Goal: Information Seeking & Learning: Learn about a topic

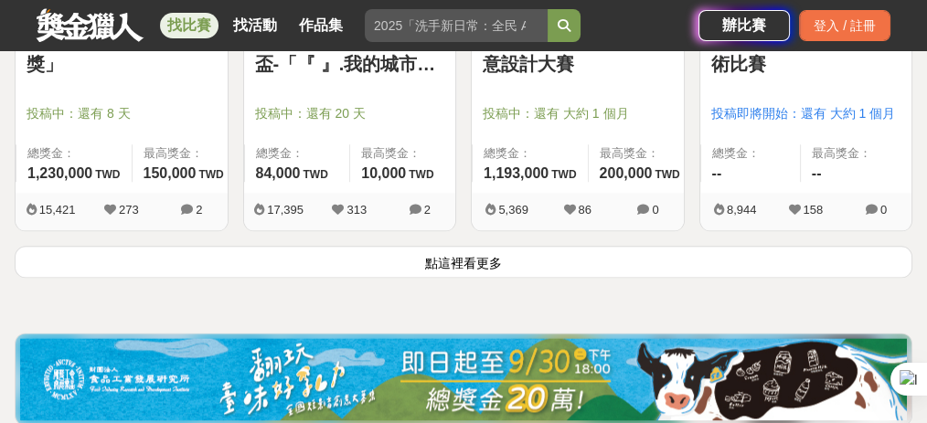
scroll to position [2335, 0]
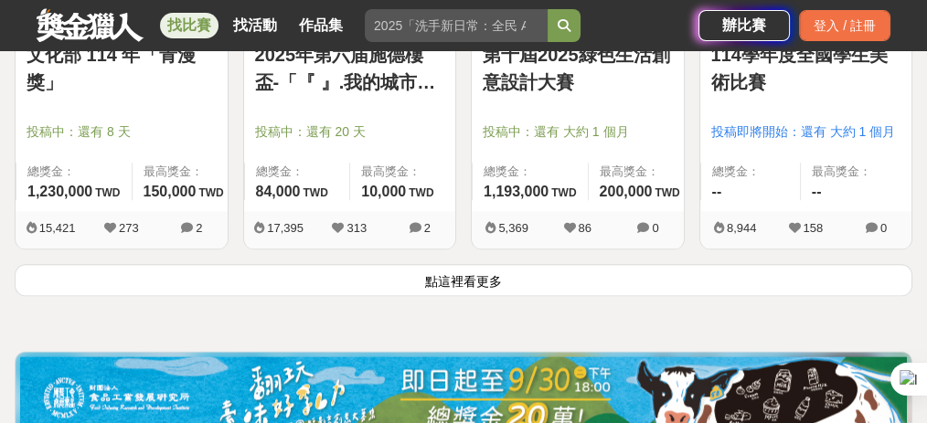
click at [369, 283] on button "點這裡看更多" at bounding box center [464, 280] width 898 height 32
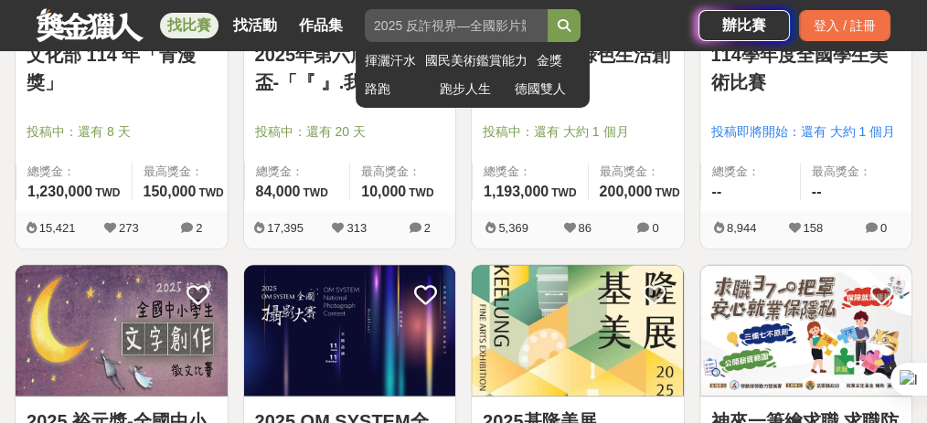
click at [392, 38] on input "search" at bounding box center [456, 25] width 183 height 33
type input "產"
click at [548, 9] on button "submit" at bounding box center [564, 25] width 33 height 33
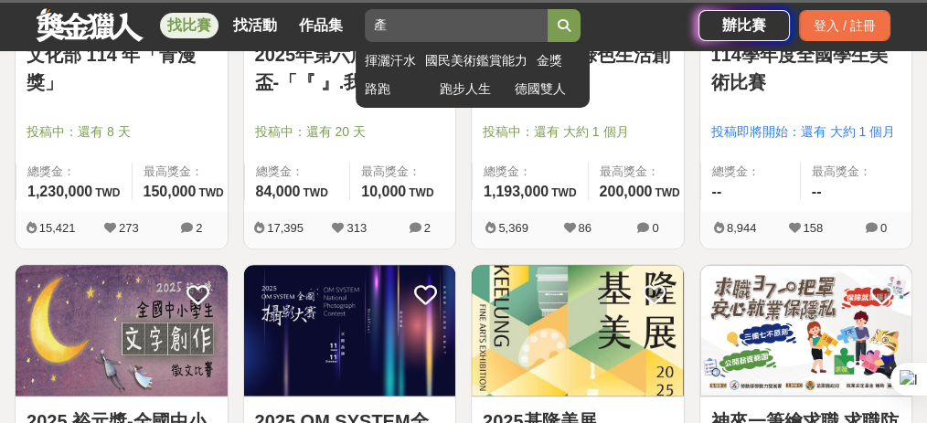
click at [480, 34] on input "產" at bounding box center [456, 25] width 183 height 33
type input "ㄕ"
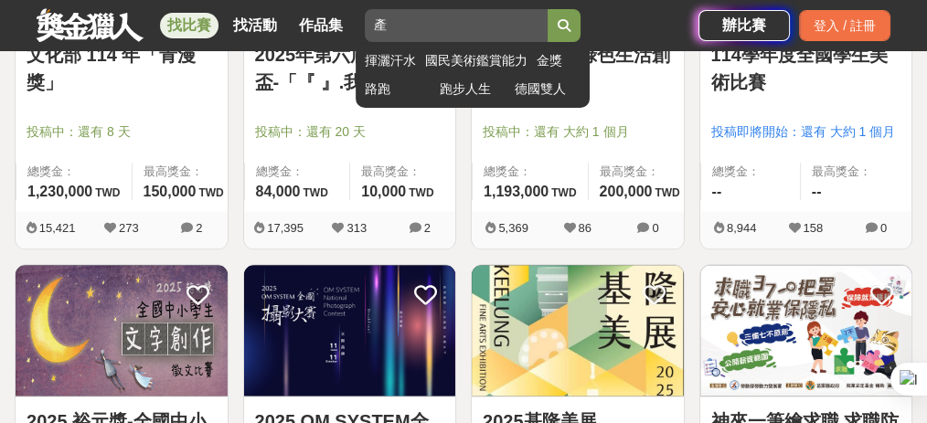
scroll to position [2342, 0]
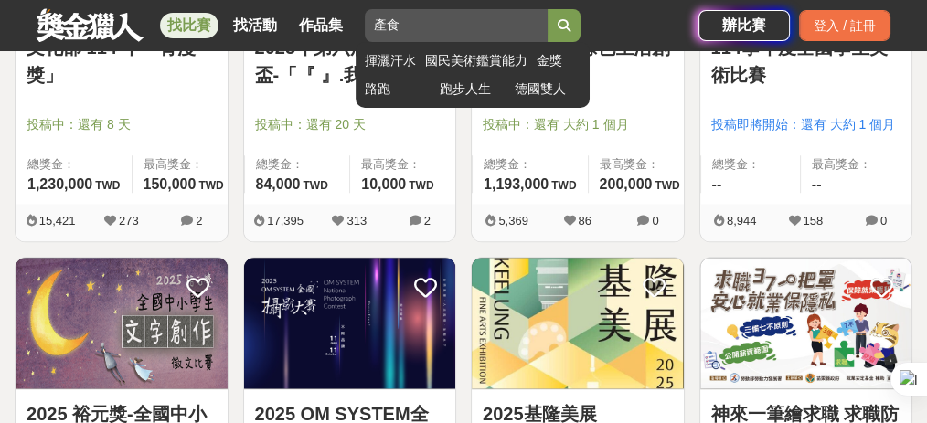
type input "產食"
click at [548, 9] on button "submit" at bounding box center [564, 25] width 33 height 33
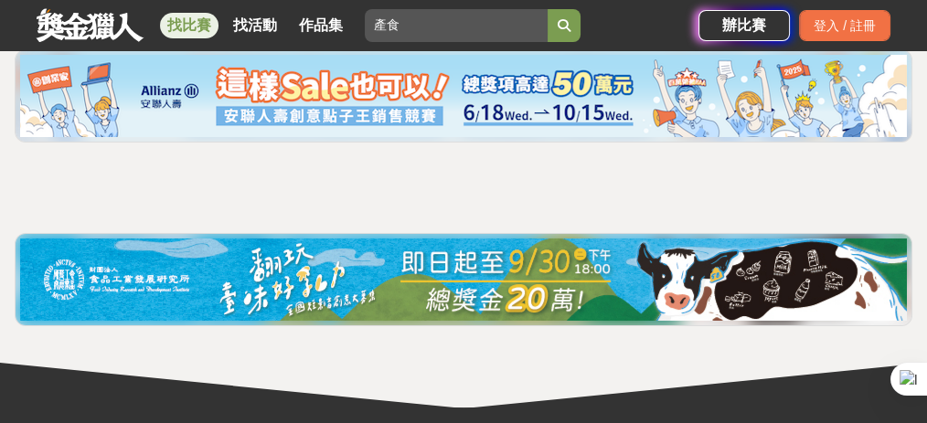
scroll to position [60, 0]
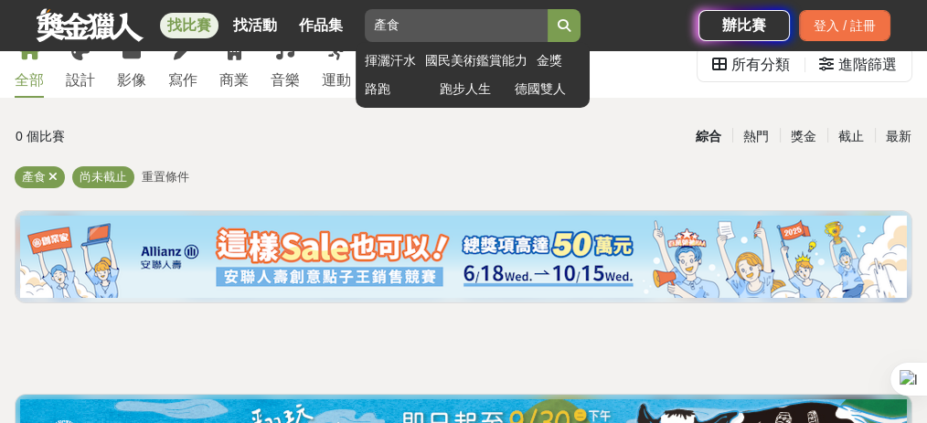
click at [542, 31] on input "產食" at bounding box center [456, 25] width 183 height 33
click at [538, 27] on input "產食" at bounding box center [456, 25] width 183 height 33
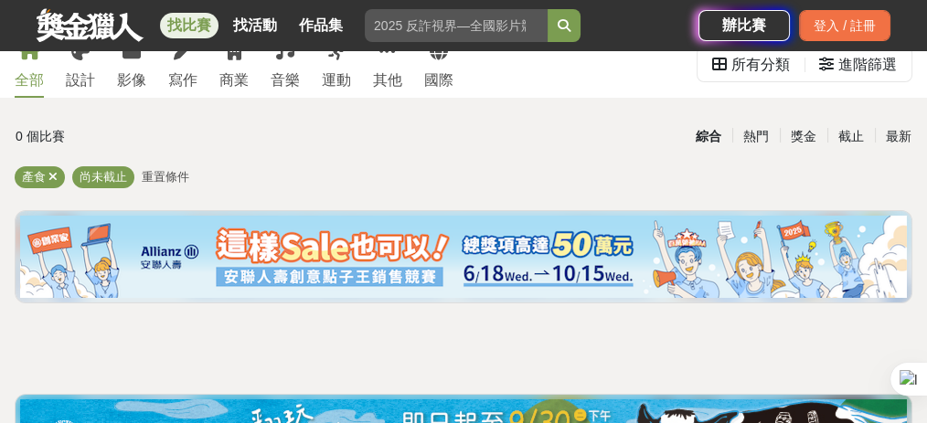
click at [59, 18] on link at bounding box center [90, 24] width 111 height 35
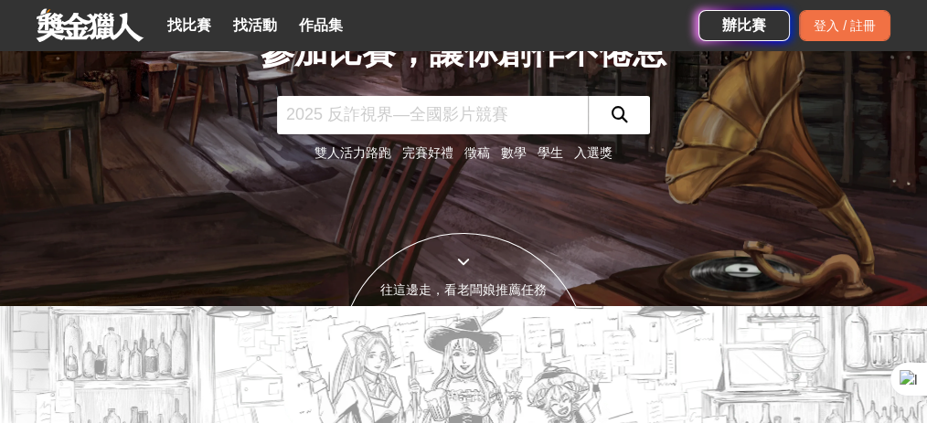
scroll to position [122, 0]
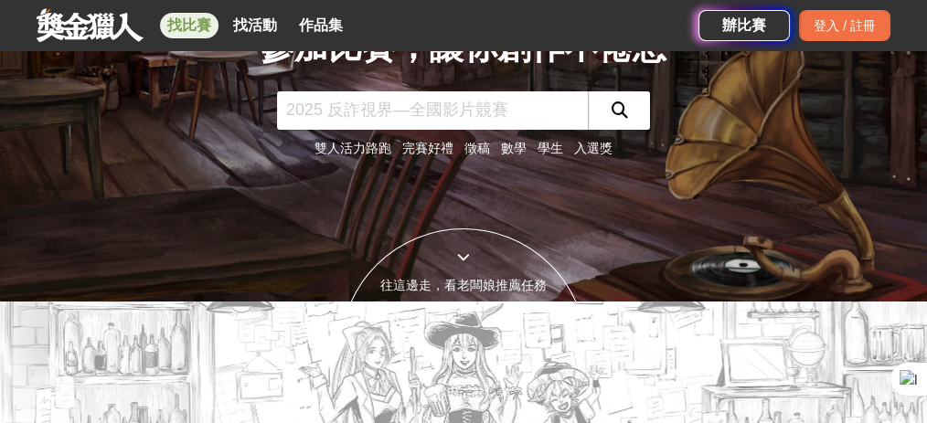
click at [185, 15] on link "找比賽" at bounding box center [189, 26] width 59 height 26
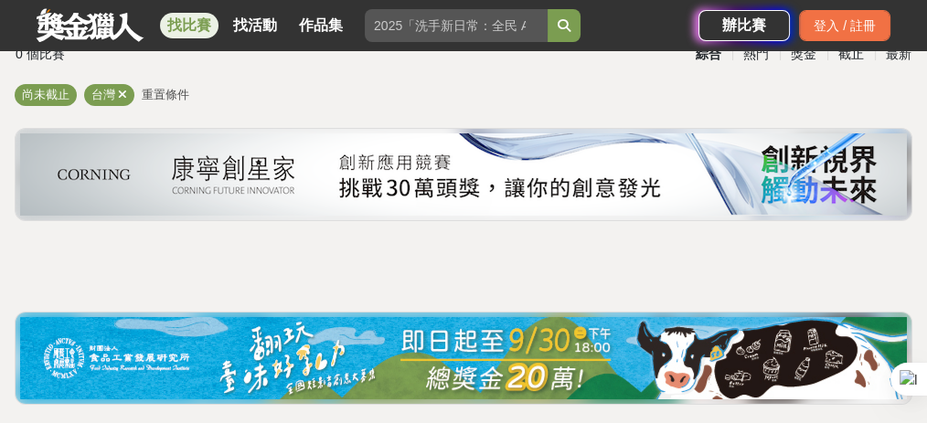
scroll to position [60, 0]
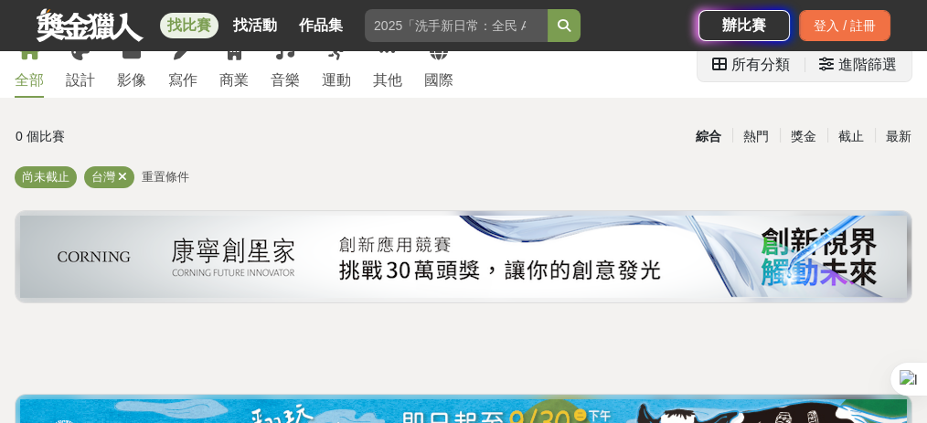
click at [838, 69] on div "進階篩選" at bounding box center [858, 65] width 78 height 37
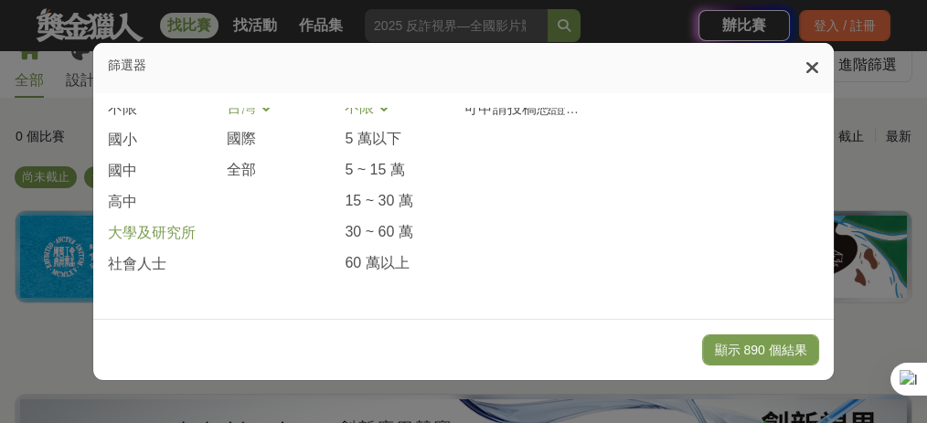
scroll to position [534, 0]
click at [137, 242] on span "大學及研究所" at bounding box center [152, 233] width 88 height 19
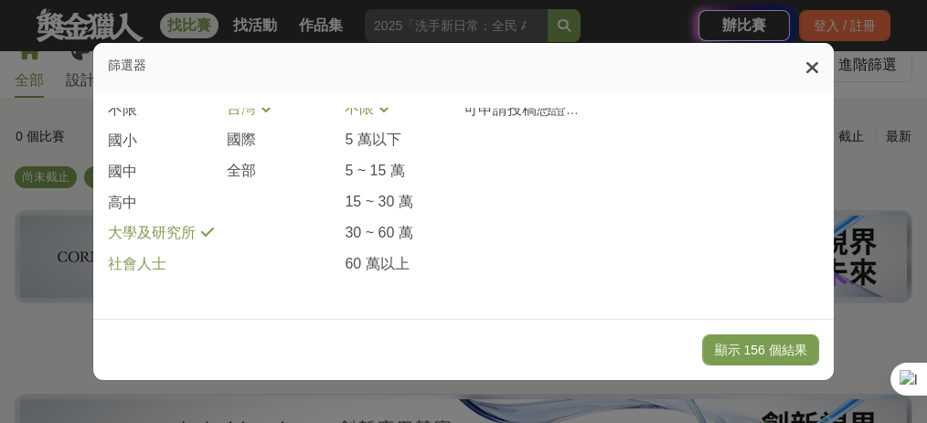
click at [147, 271] on span "社會人士" at bounding box center [137, 264] width 59 height 19
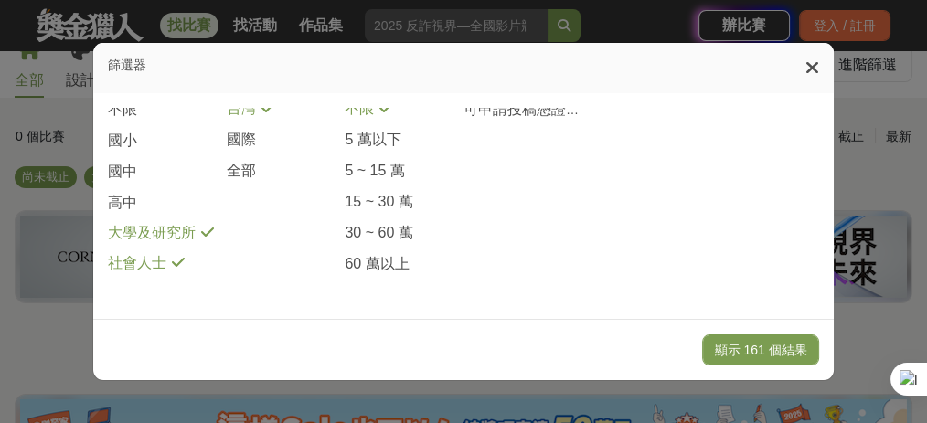
drag, startPoint x: 239, startPoint y: 181, endPoint x: 260, endPoint y: 183, distance: 21.1
click at [240, 179] on div "報名條件篩選 不限 國小 國中 高中 大學及研究所 社會人士 國家 / 地區 台灣 國際 全部 總獎金範圍 不限 5 萬以下 5 ~ 15 萬 15 ~ 30…" at bounding box center [463, 180] width 711 height 217
click at [758, 357] on button "顯示 161 個結果" at bounding box center [760, 350] width 116 height 31
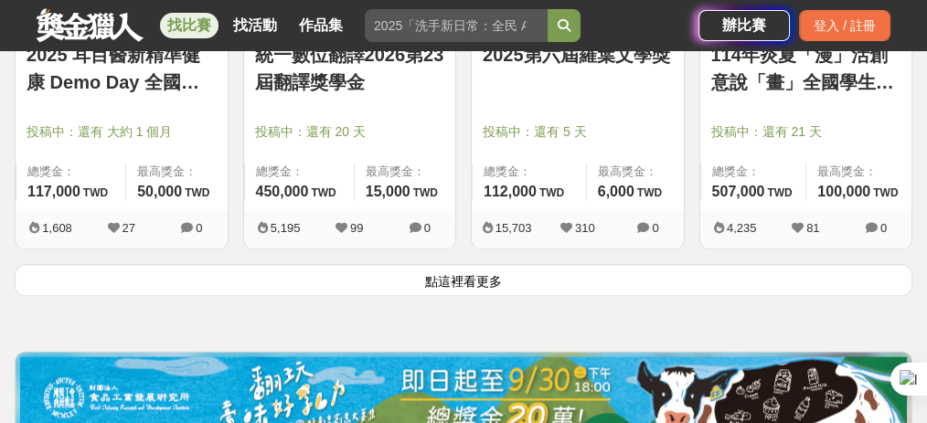
click at [459, 274] on button "點這裡看更多" at bounding box center [464, 280] width 898 height 32
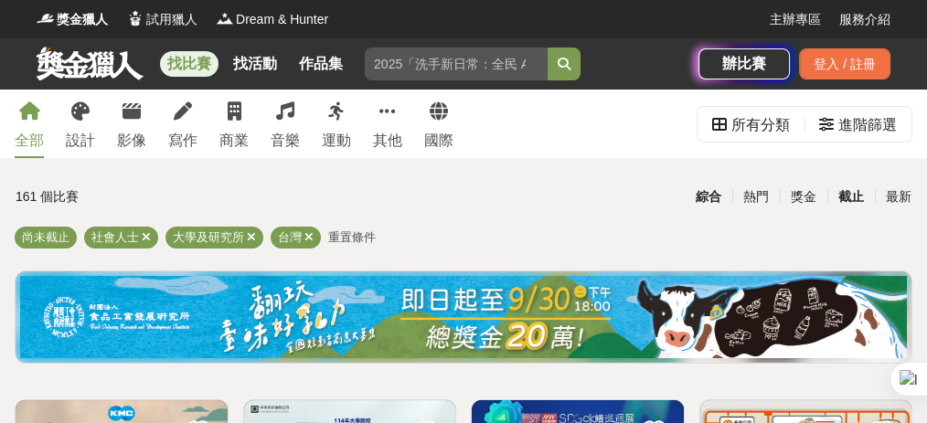
click at [850, 198] on div "截止" at bounding box center [852, 197] width 48 height 32
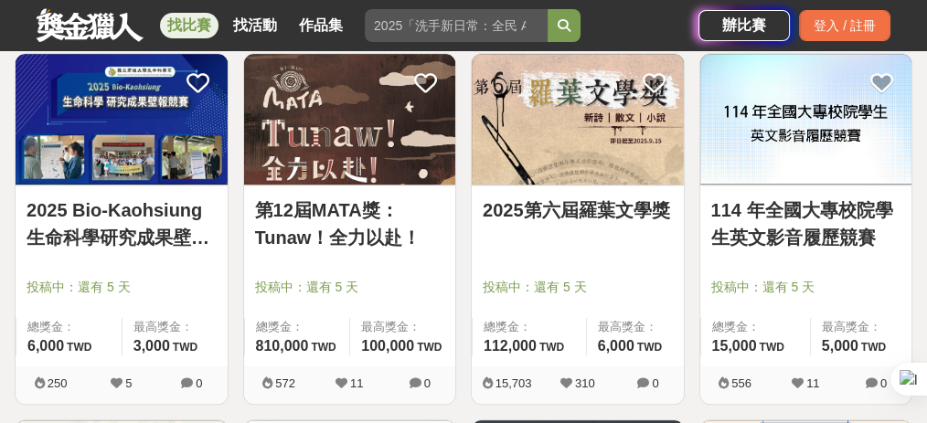
scroll to position [1463, 0]
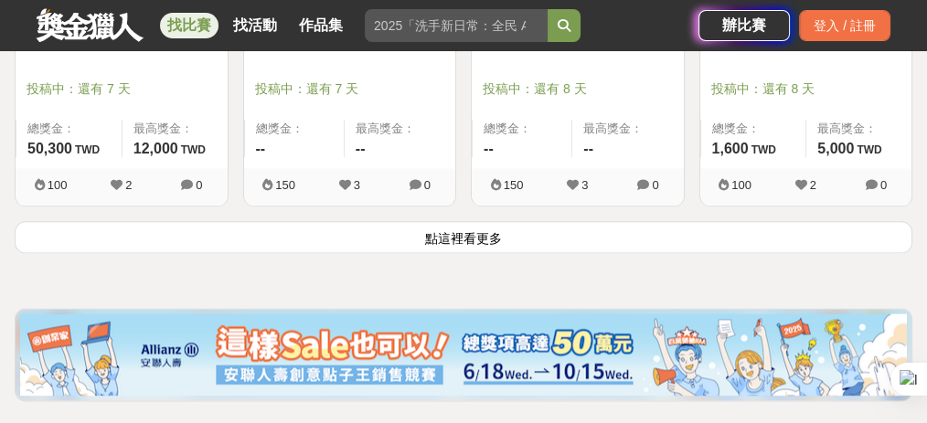
click at [396, 232] on button "點這裡看更多" at bounding box center [464, 237] width 898 height 32
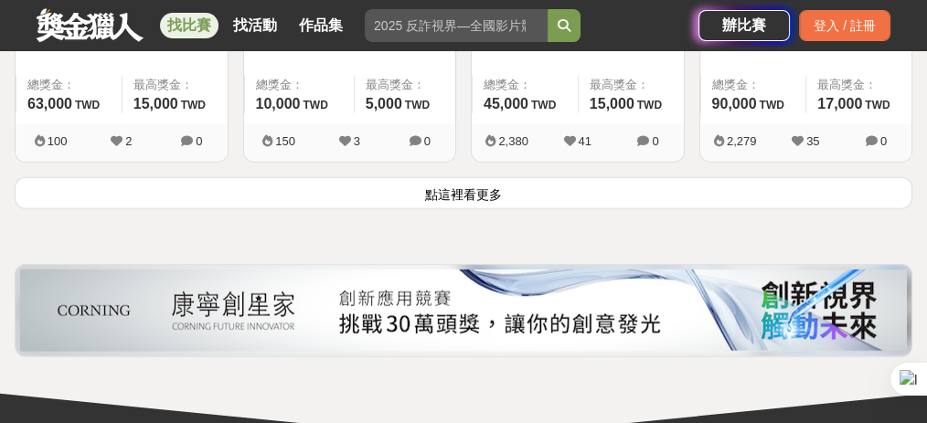
scroll to position [4633, 0]
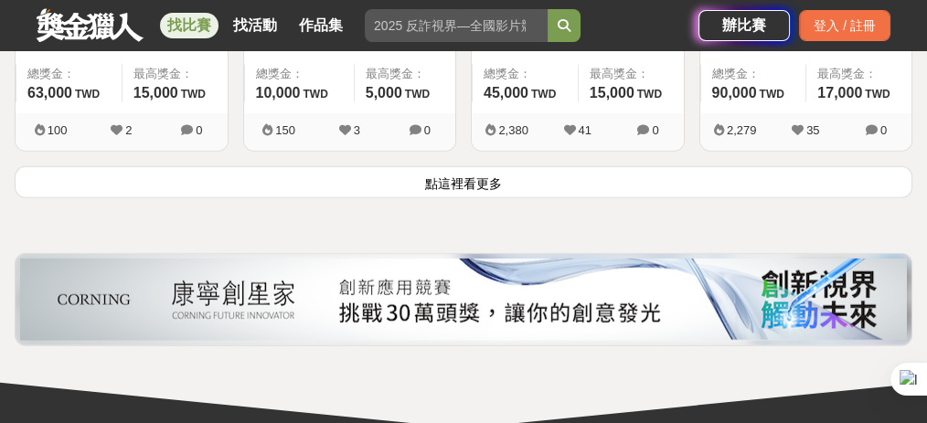
click at [401, 173] on button "點這裡看更多" at bounding box center [464, 182] width 898 height 32
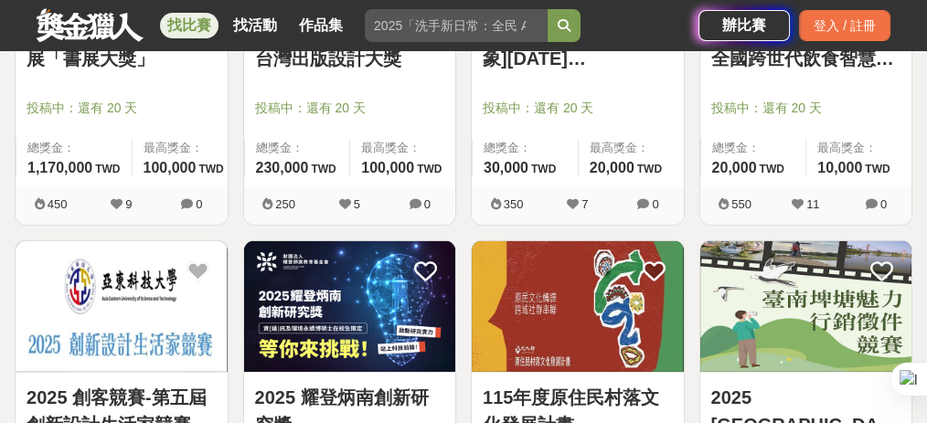
scroll to position [5730, 0]
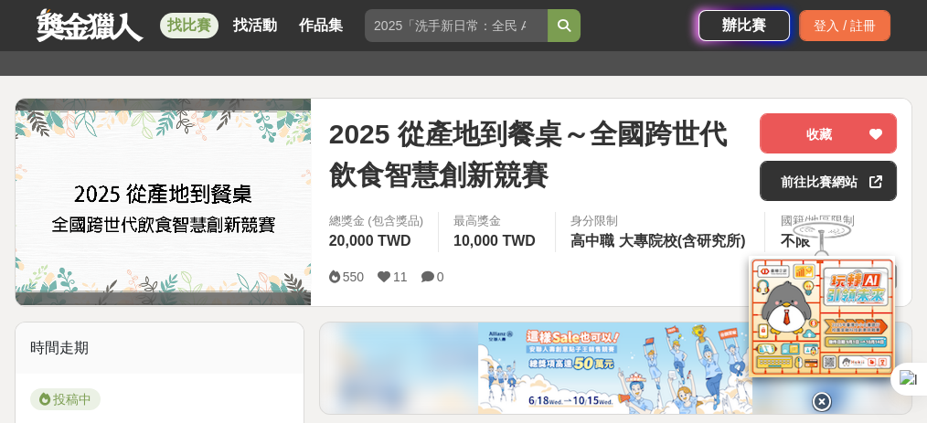
scroll to position [183, 0]
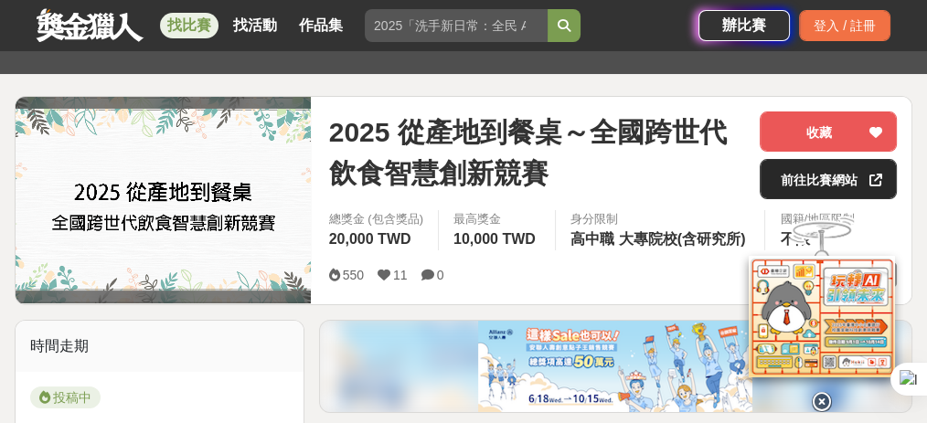
click at [803, 171] on link "前往比賽網站" at bounding box center [828, 179] width 137 height 40
click at [800, 176] on link "前往比賽網站" at bounding box center [828, 179] width 137 height 40
